Goal: Navigation & Orientation: Find specific page/section

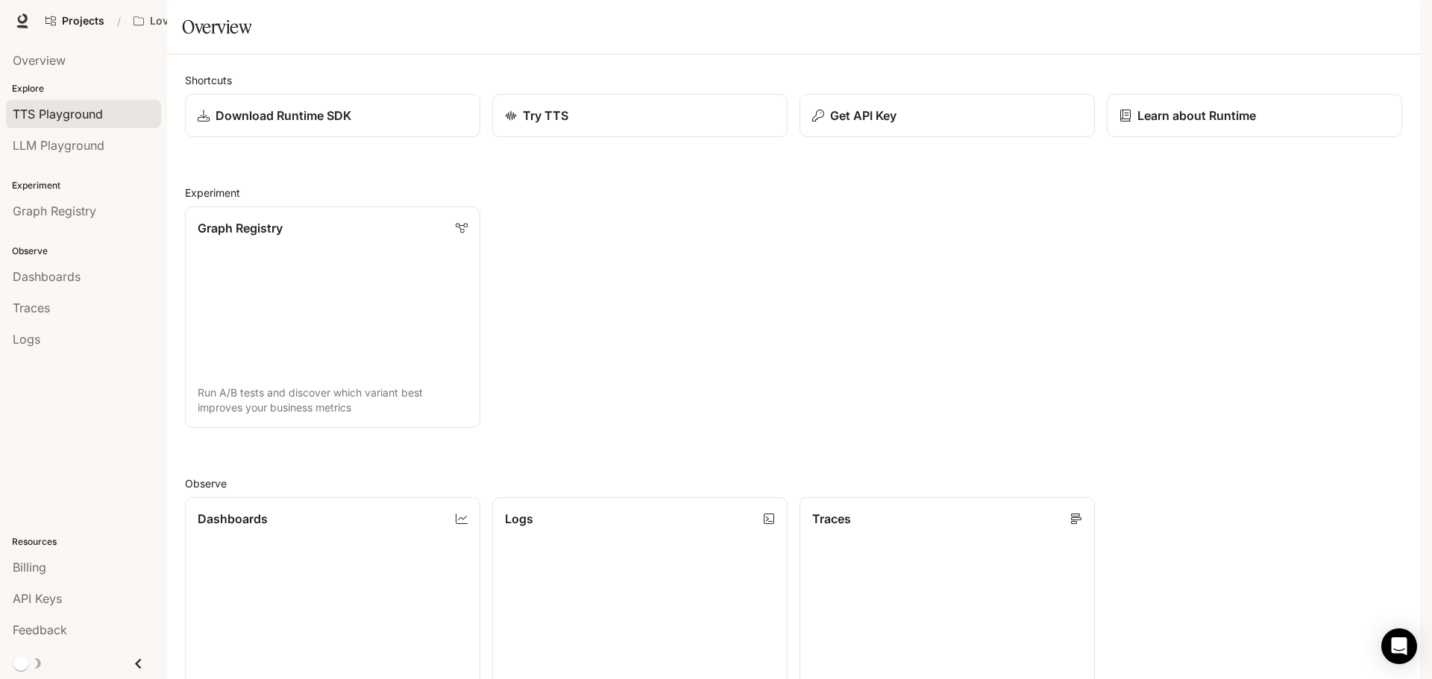
click at [78, 119] on span "TTS Playground" at bounding box center [58, 114] width 90 height 18
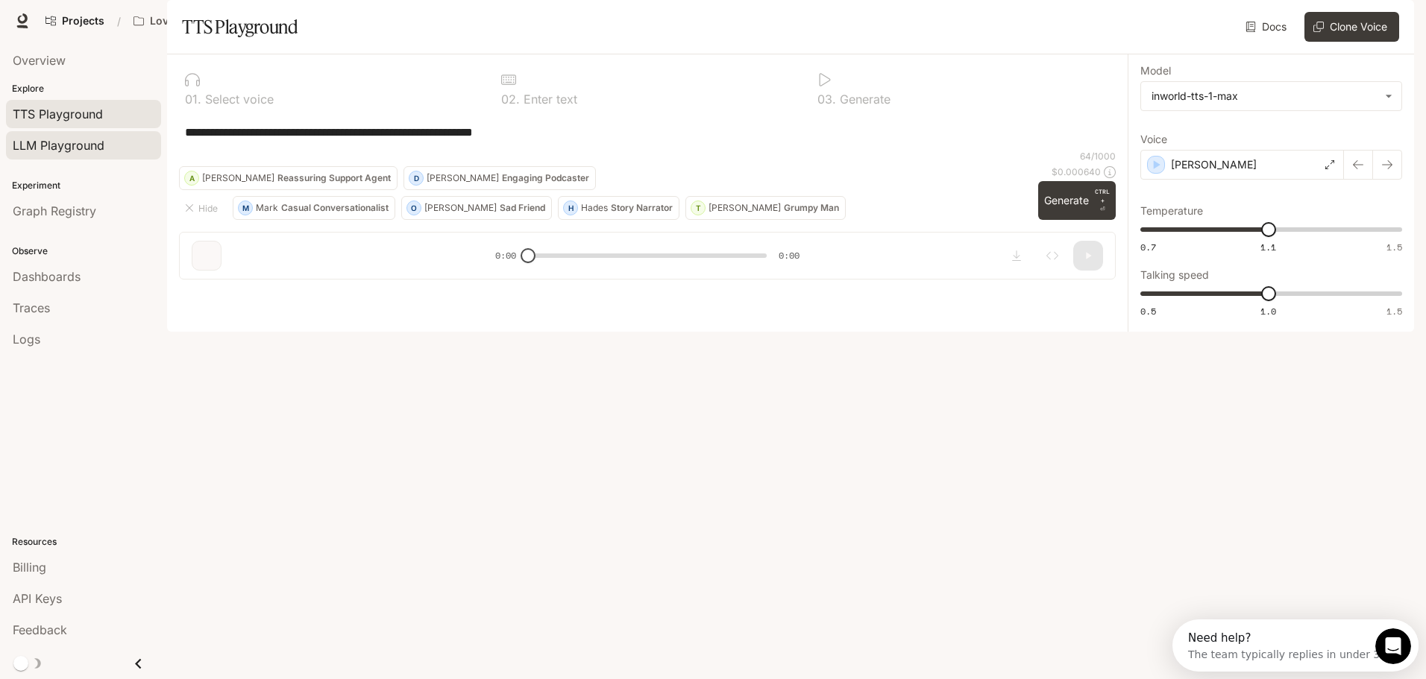
click at [80, 151] on span "LLM Playground" at bounding box center [59, 145] width 92 height 18
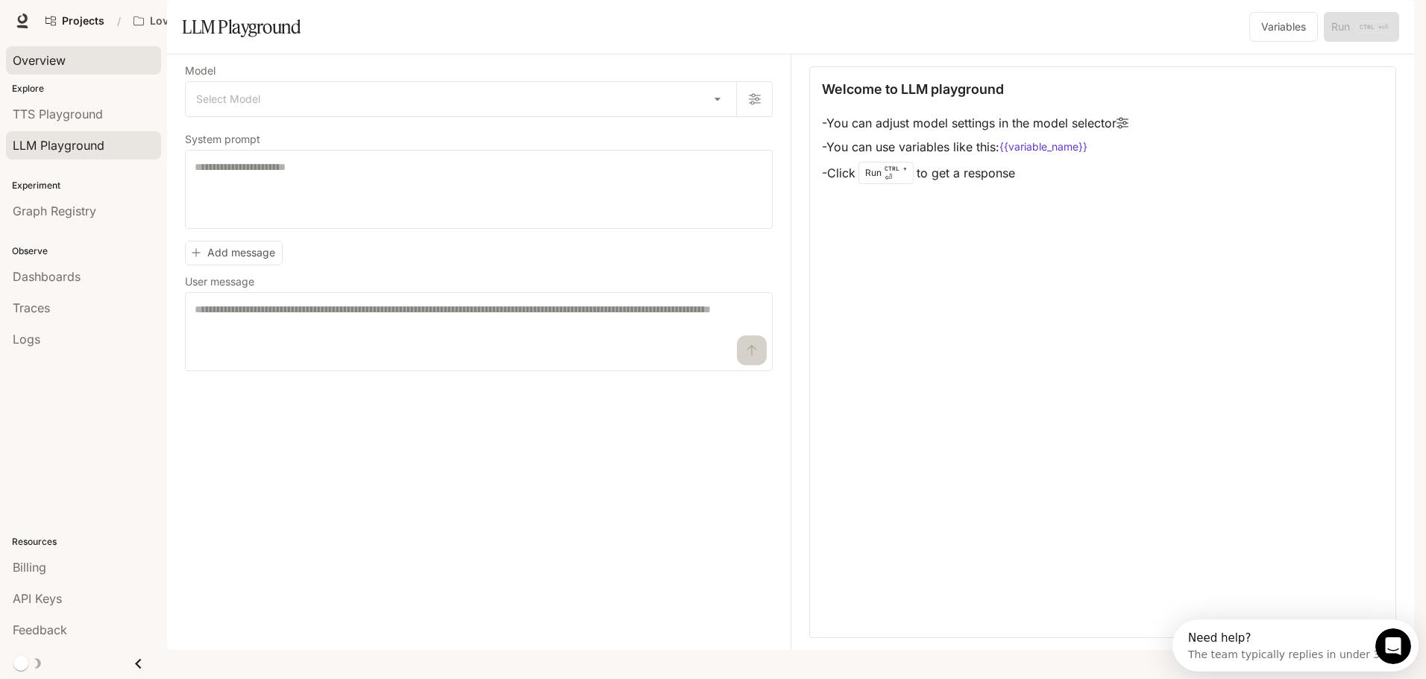
click at [63, 56] on span "Overview" at bounding box center [39, 60] width 53 height 18
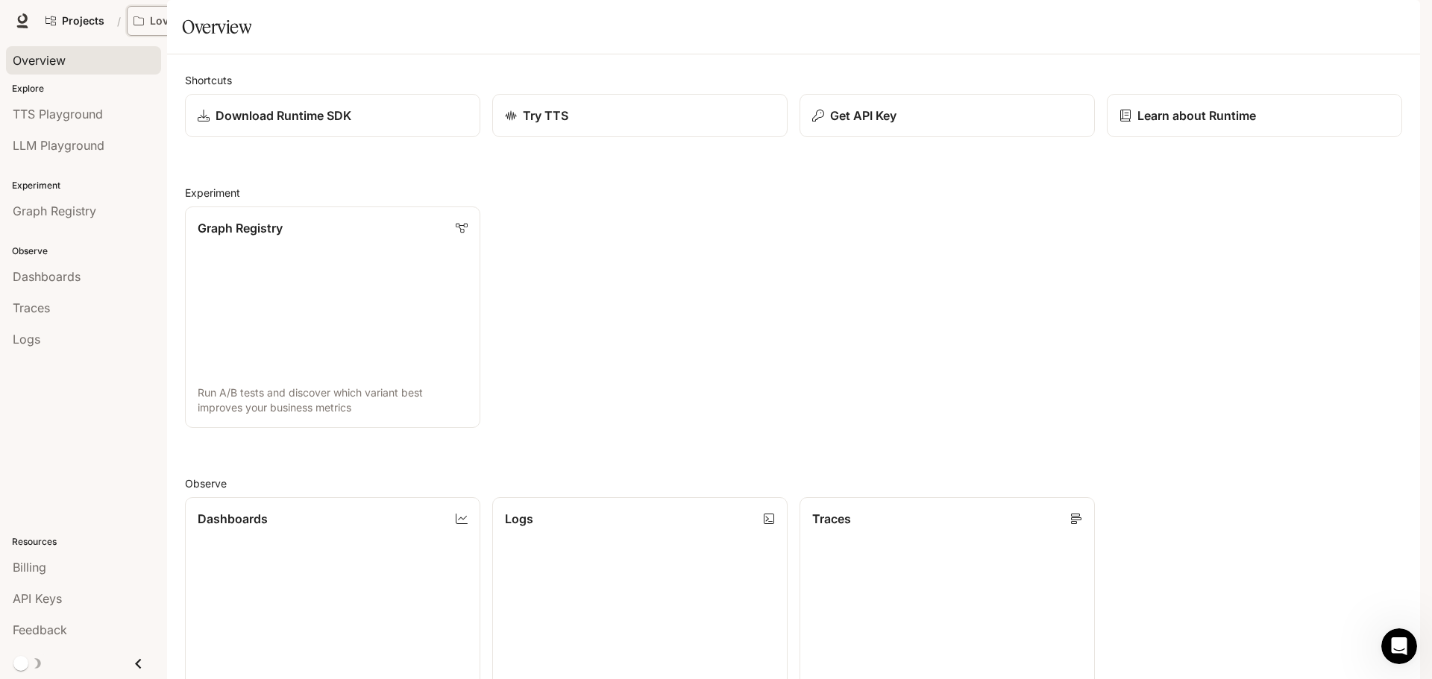
click at [203, 22] on p "Love Bird Cam" at bounding box center [187, 21] width 75 height 13
click at [87, 19] on div "Open workspace menu" at bounding box center [716, 339] width 1432 height 679
click at [29, 280] on span "Dashboards" at bounding box center [47, 277] width 68 height 18
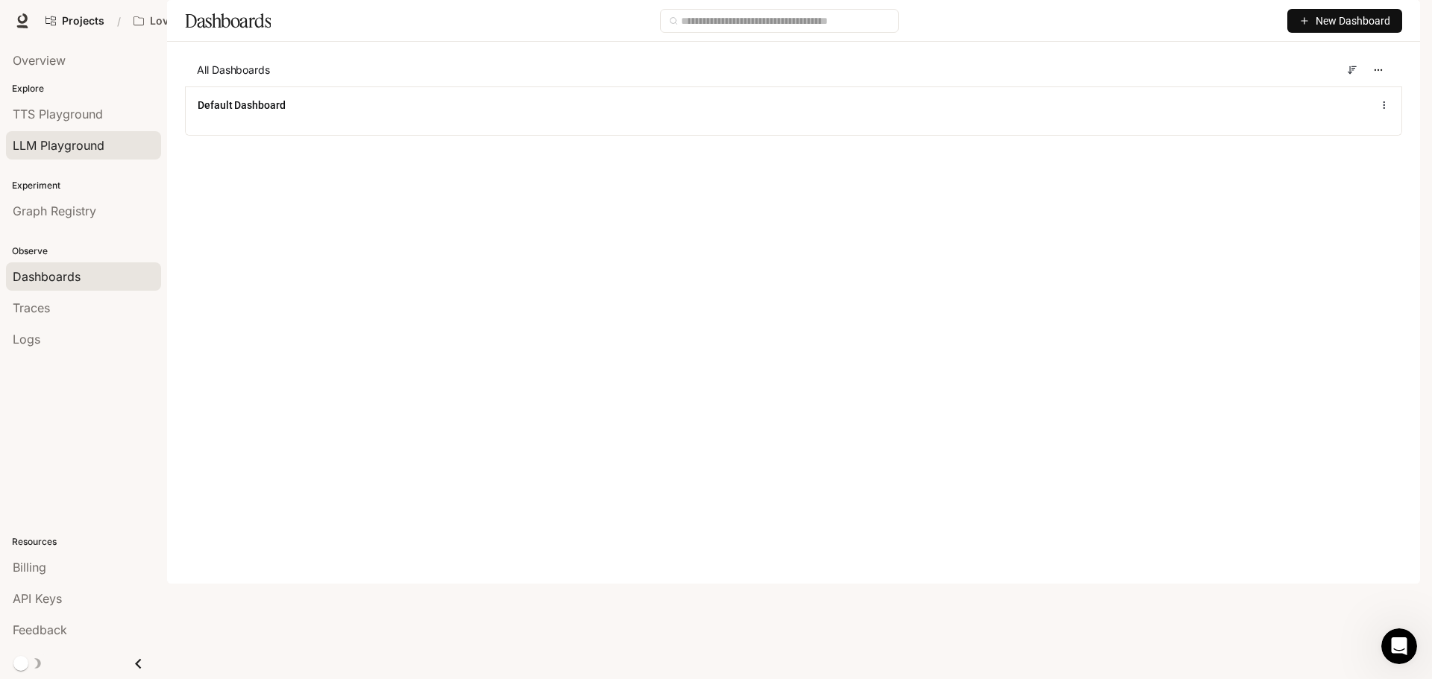
click at [107, 139] on div "LLM Playground" at bounding box center [84, 145] width 142 height 18
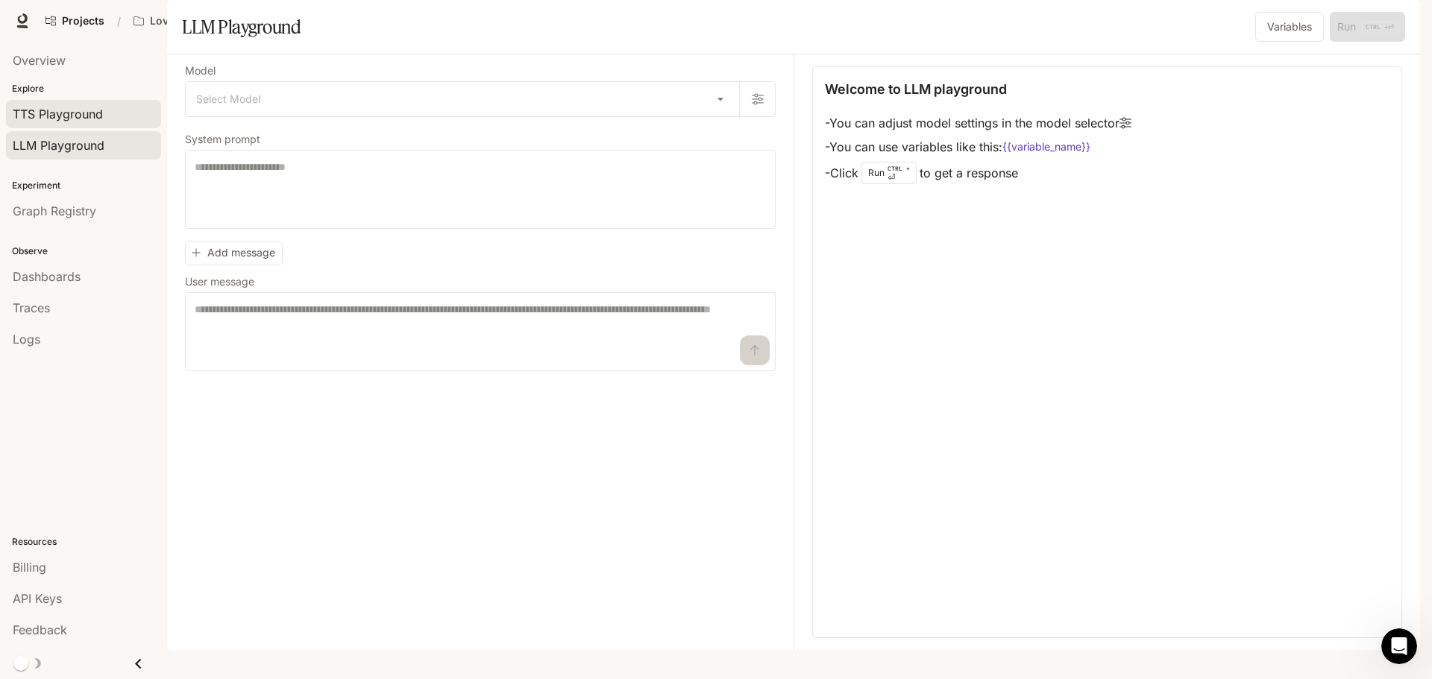
click at [92, 111] on span "TTS Playground" at bounding box center [58, 114] width 90 height 18
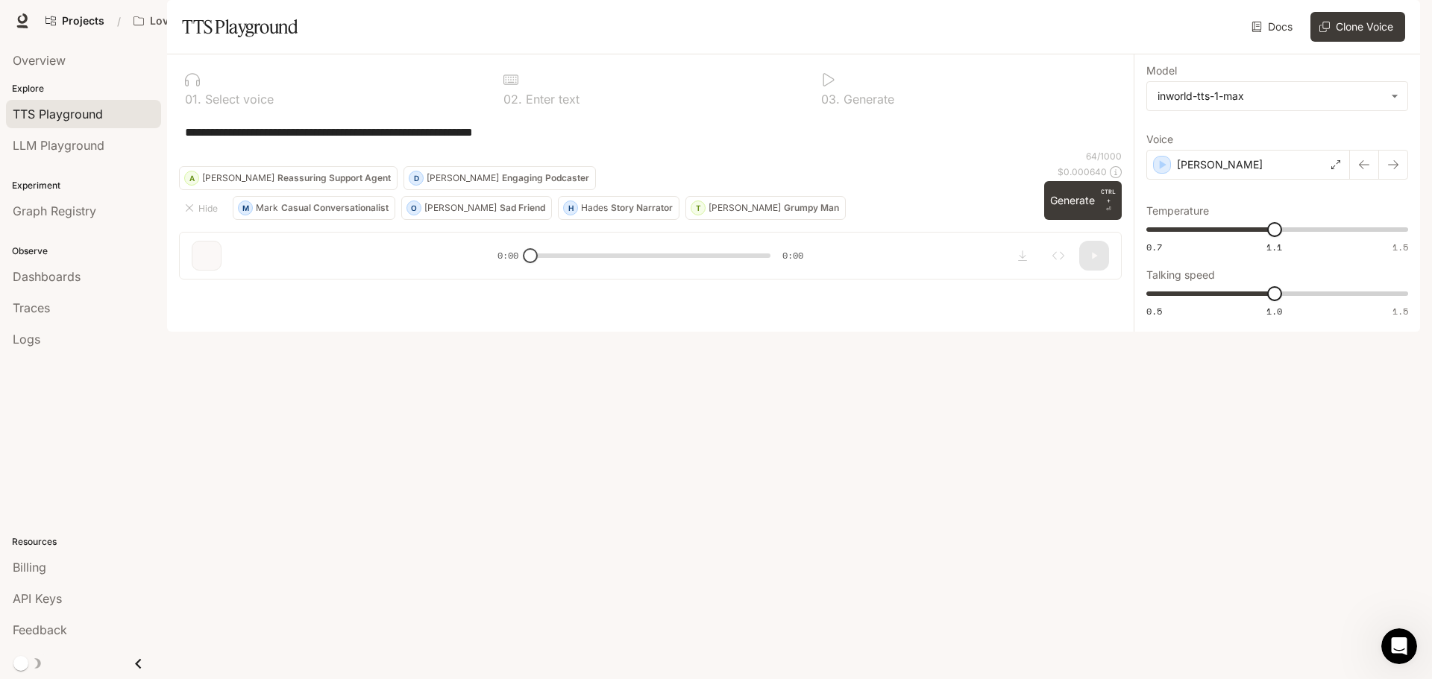
click at [41, 324] on li "Logs" at bounding box center [83, 339] width 167 height 31
click at [57, 313] on div "Traces" at bounding box center [84, 308] width 142 height 18
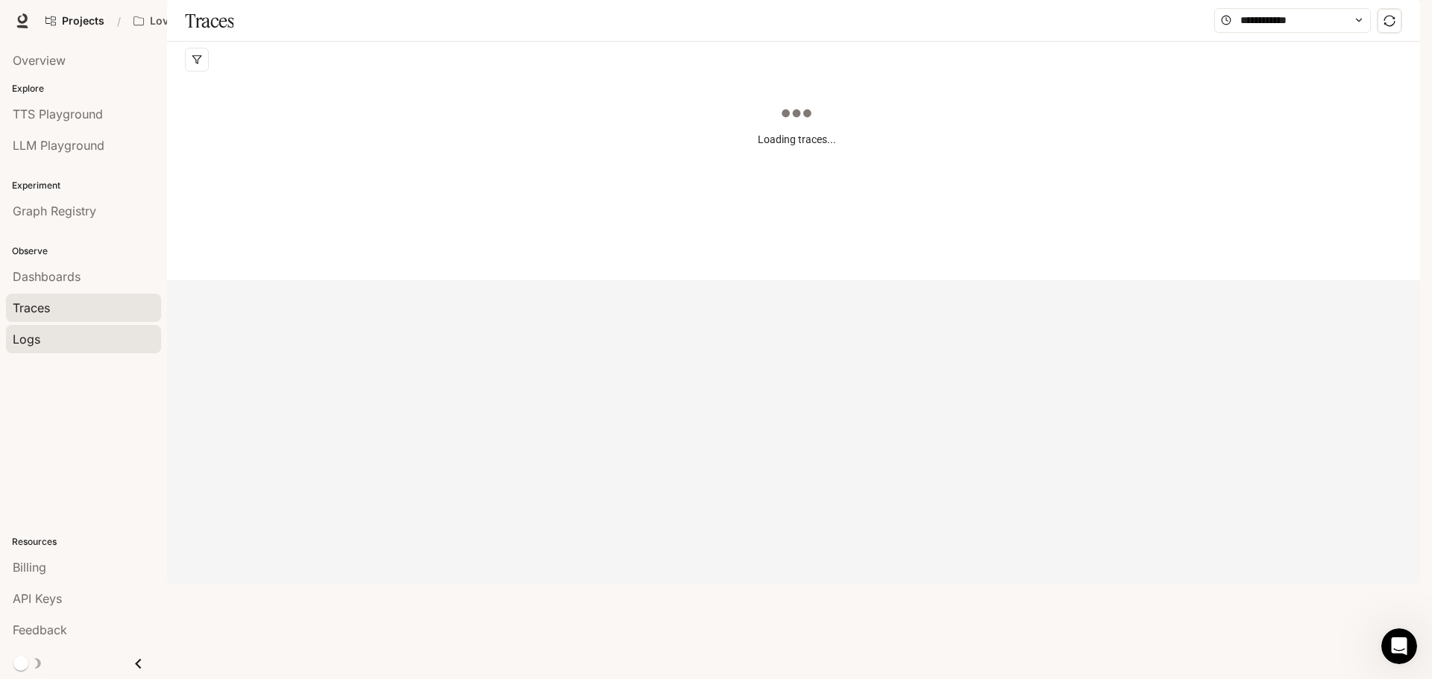
click at [59, 336] on div "Logs" at bounding box center [84, 339] width 142 height 18
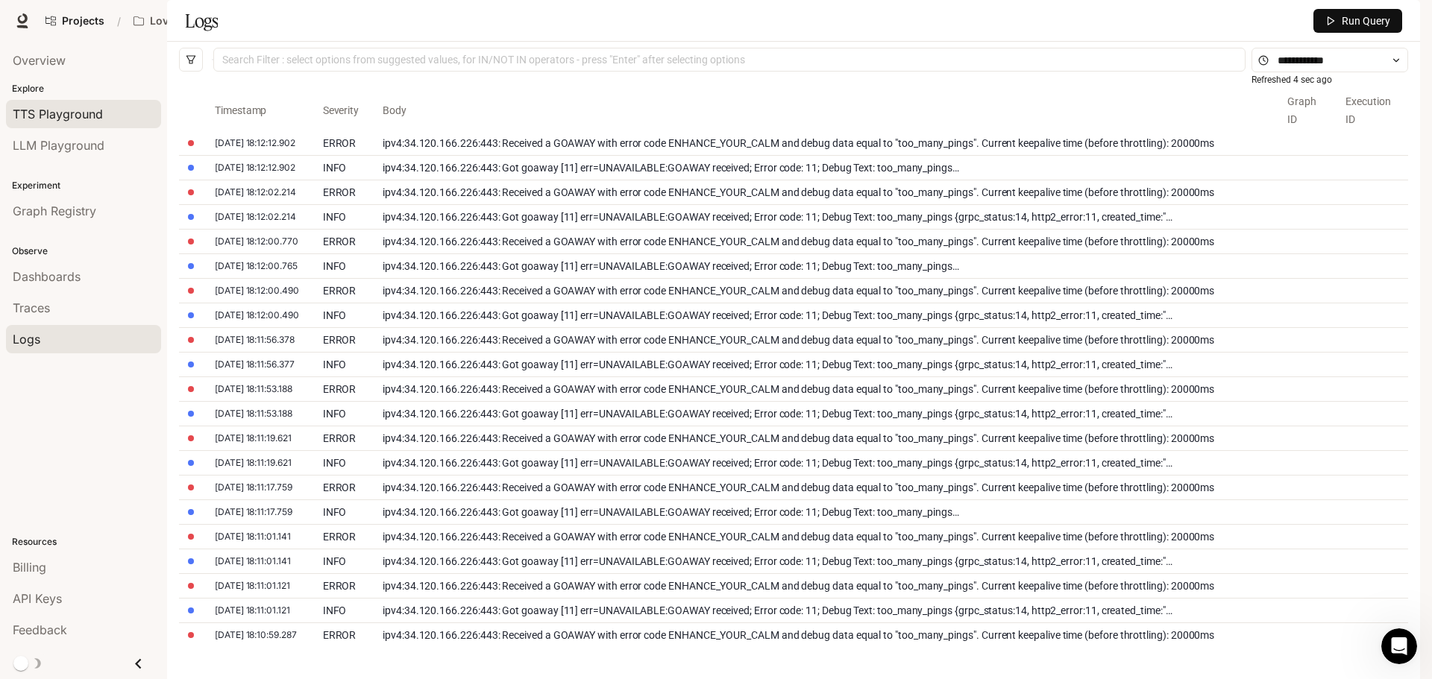
click at [117, 122] on div "TTS Playground" at bounding box center [84, 114] width 142 height 18
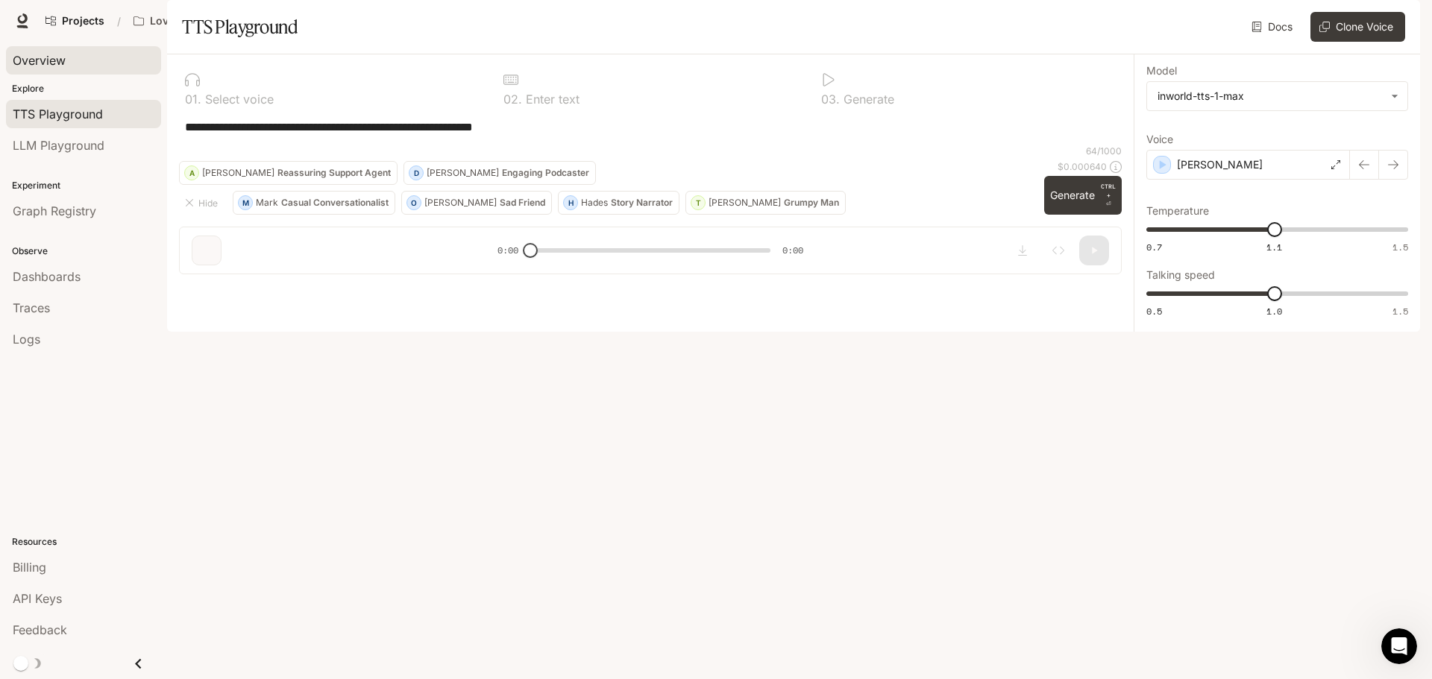
click at [57, 54] on span "Overview" at bounding box center [39, 60] width 53 height 18
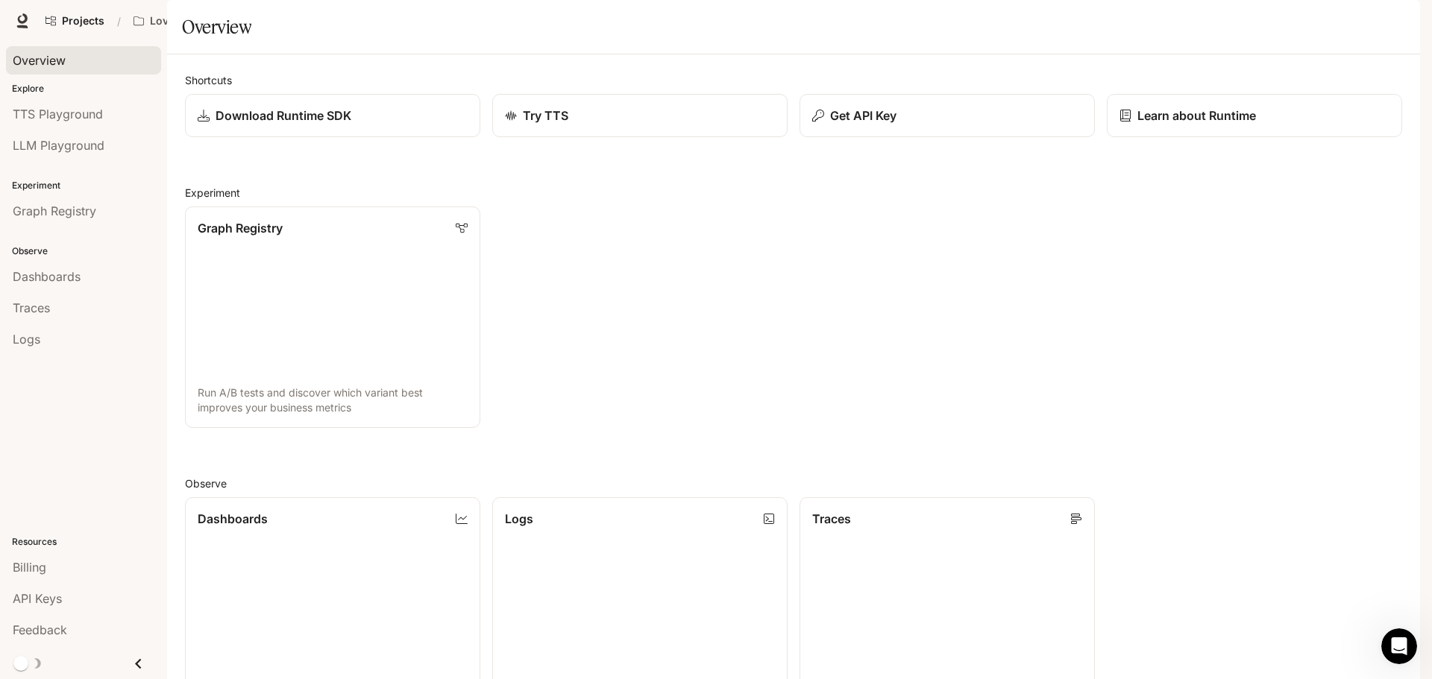
click at [1111, 33] on link "Character Studio Character Studio" at bounding box center [1150, 21] width 99 height 30
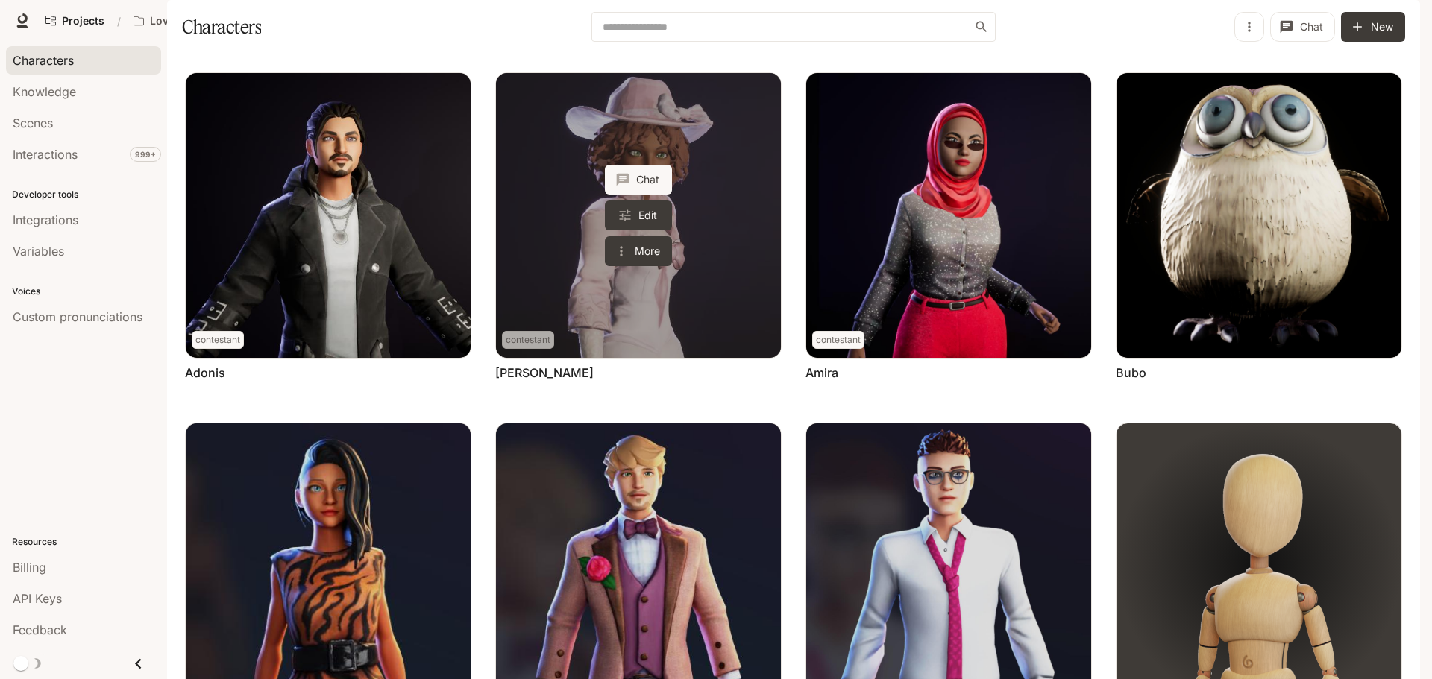
scroll to position [547, 0]
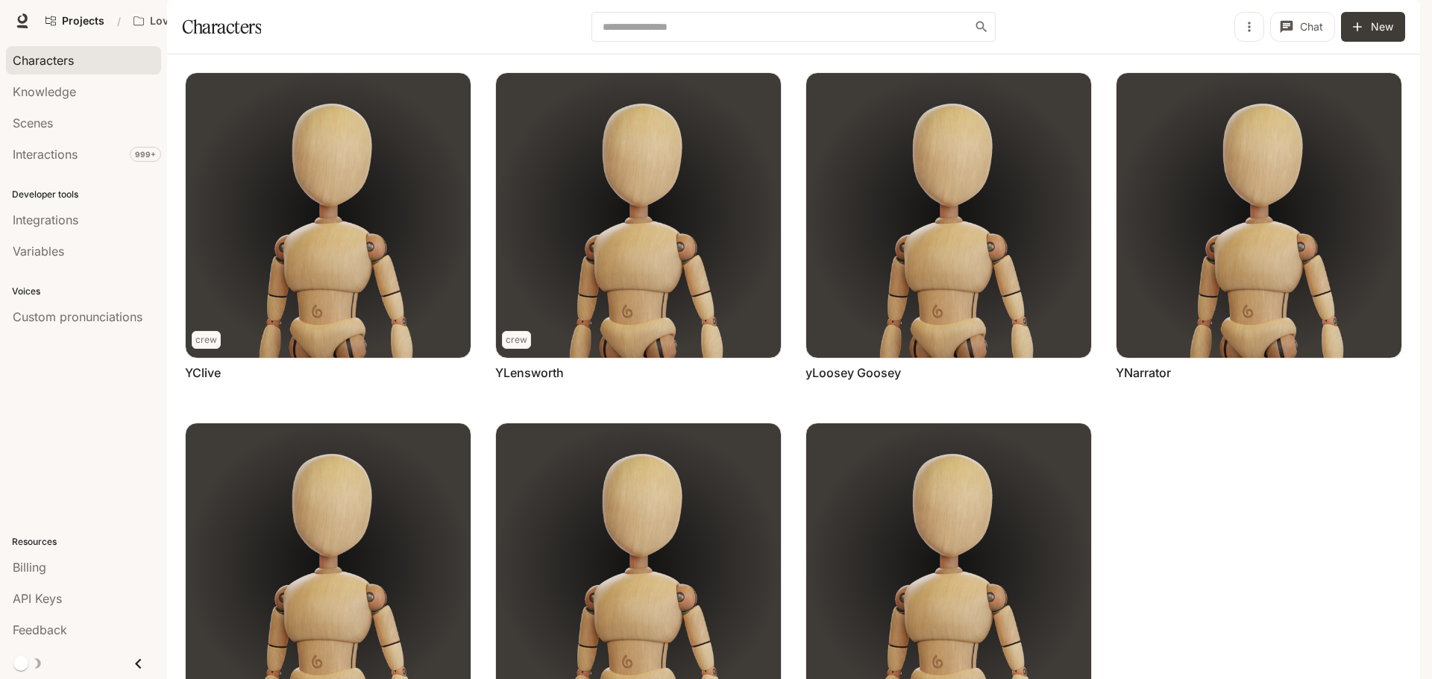
scroll to position [198, 0]
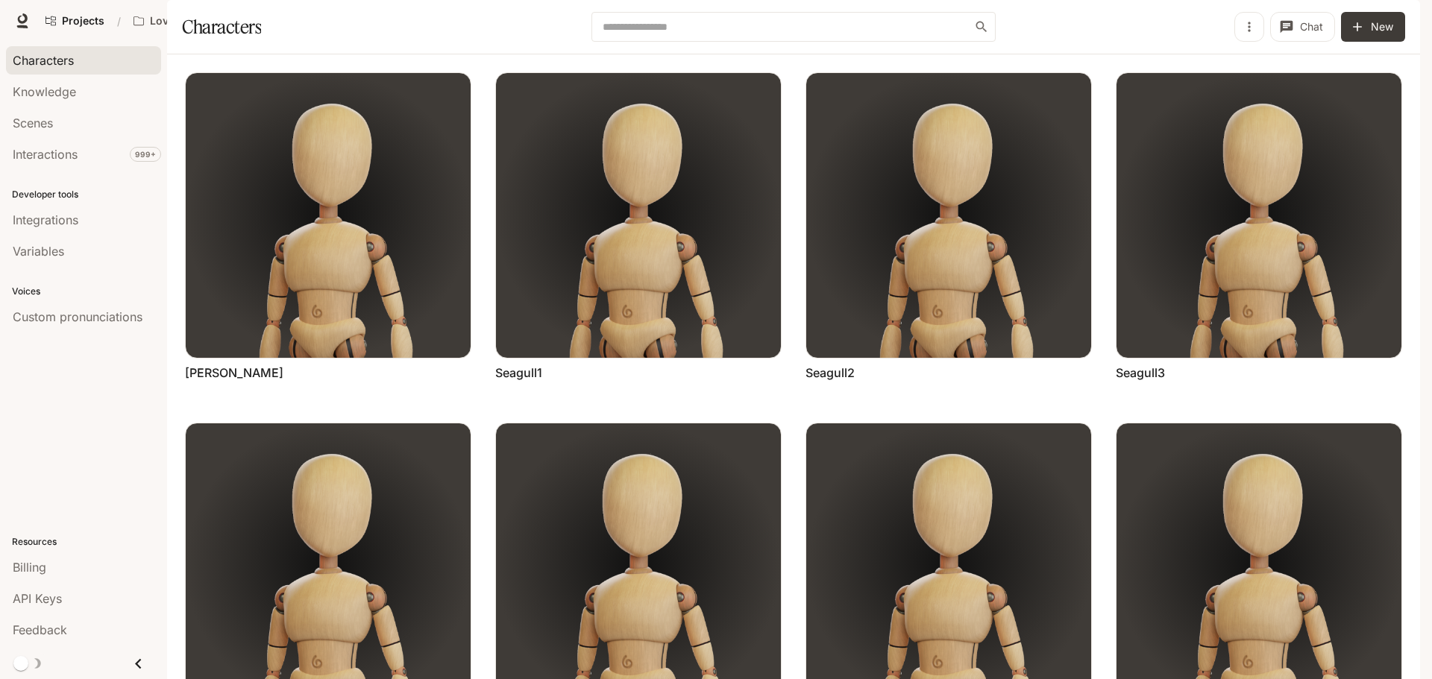
scroll to position [547, 0]
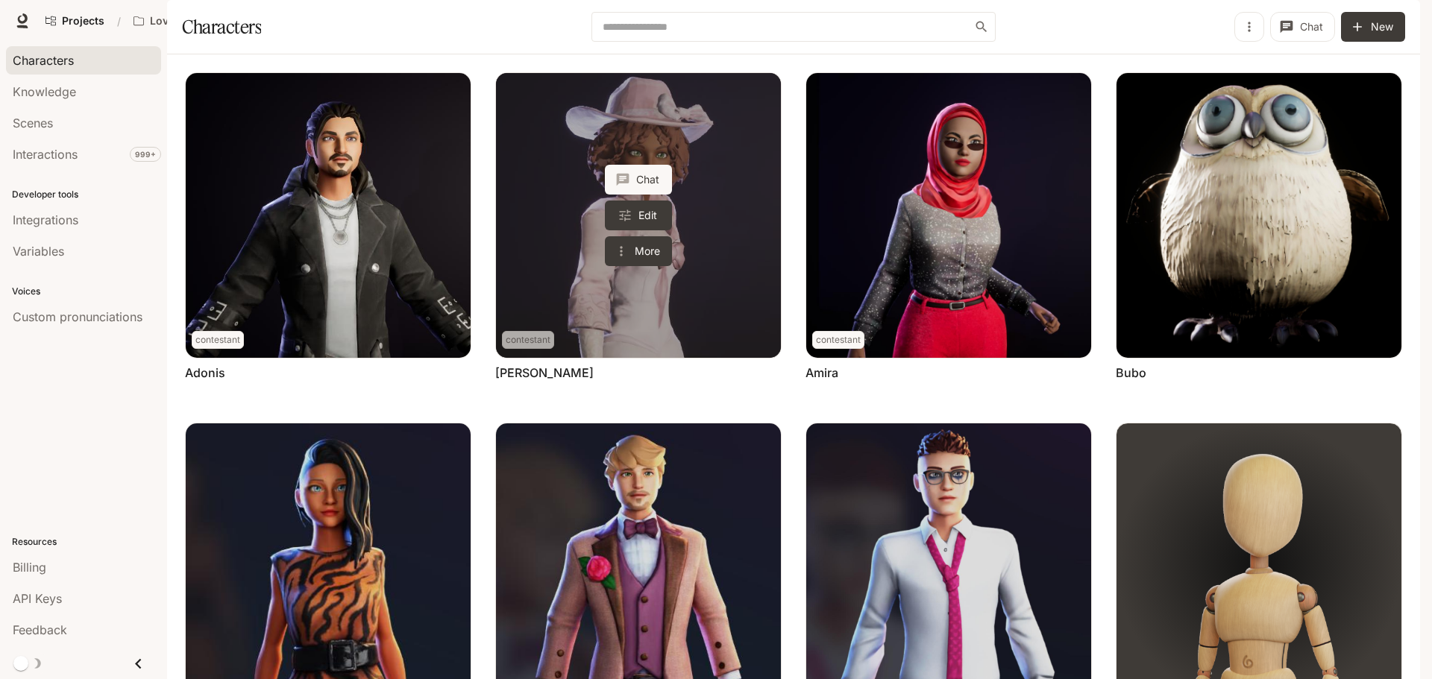
scroll to position [142, 0]
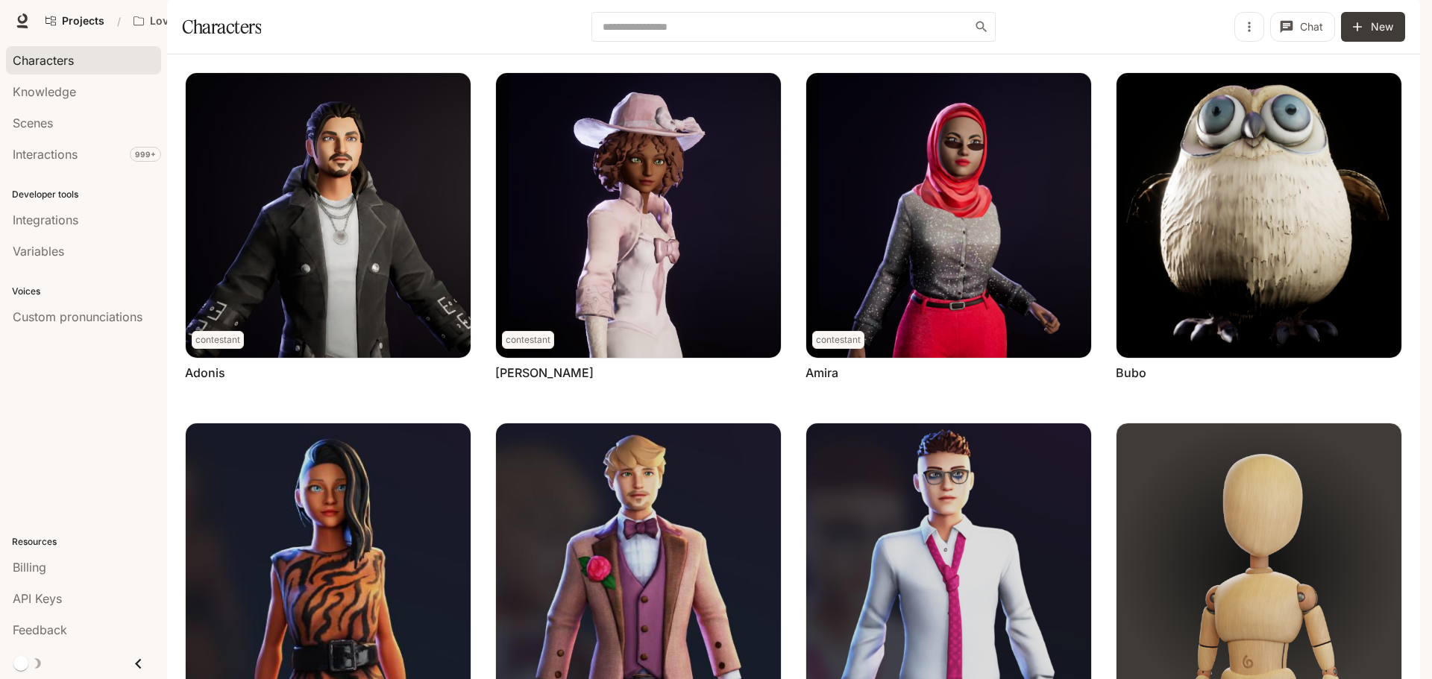
drag, startPoint x: 187, startPoint y: 615, endPoint x: 230, endPoint y: 615, distance: 42.5
